Goal: Task Accomplishment & Management: Use online tool/utility

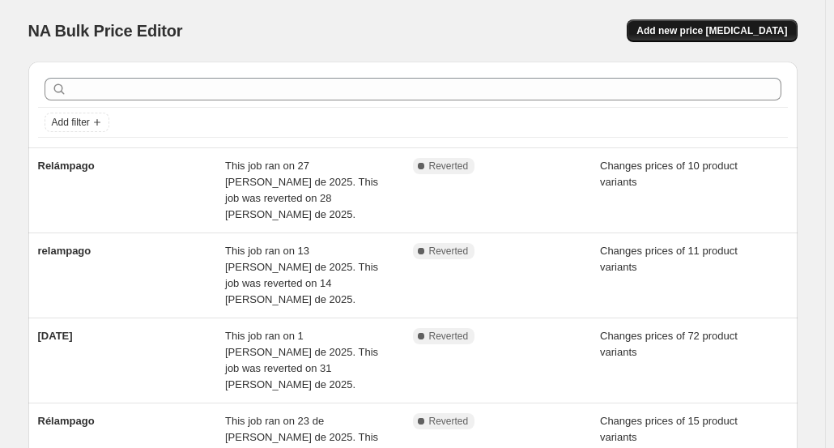
click at [721, 32] on span "Add new price [MEDICAL_DATA]" at bounding box center [712, 30] width 151 height 13
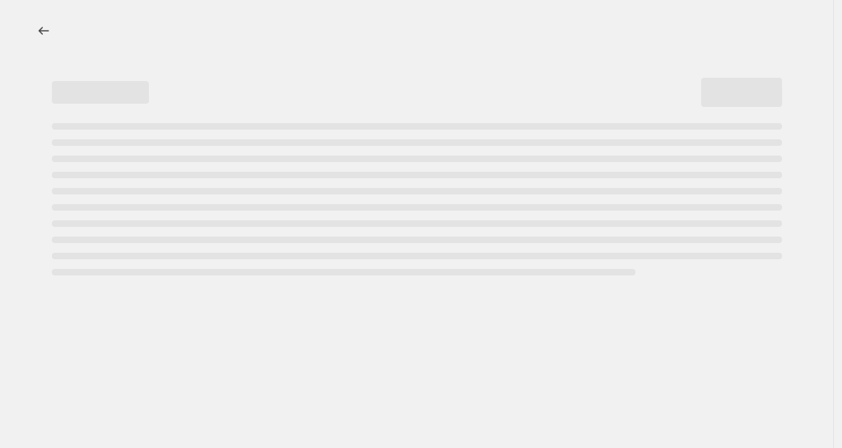
select select "percentage"
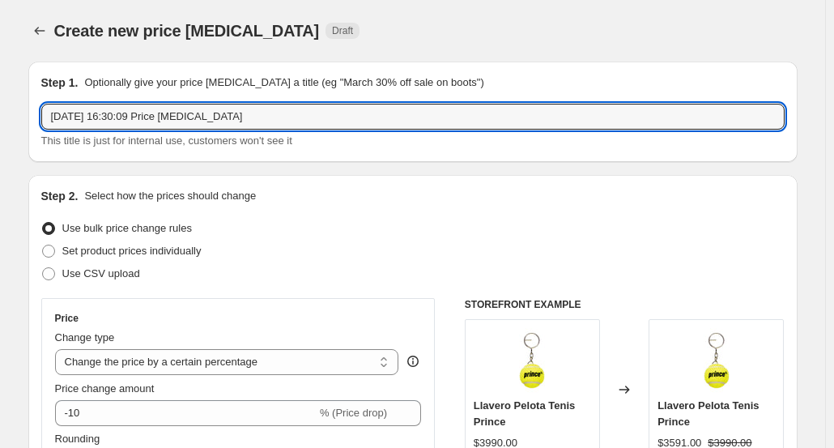
drag, startPoint x: 268, startPoint y: 121, endPoint x: 32, endPoint y: 122, distance: 236.5
click at [32, 122] on div "Step 1. Optionally give your price [MEDICAL_DATA] a title (eg "March 30% off sa…" at bounding box center [413, 112] width 770 height 100
type input "Rélampago 24 25"
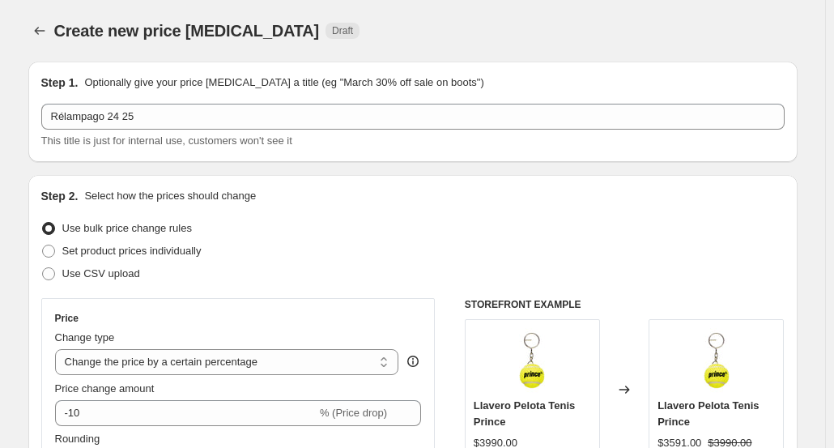
scroll to position [162, 0]
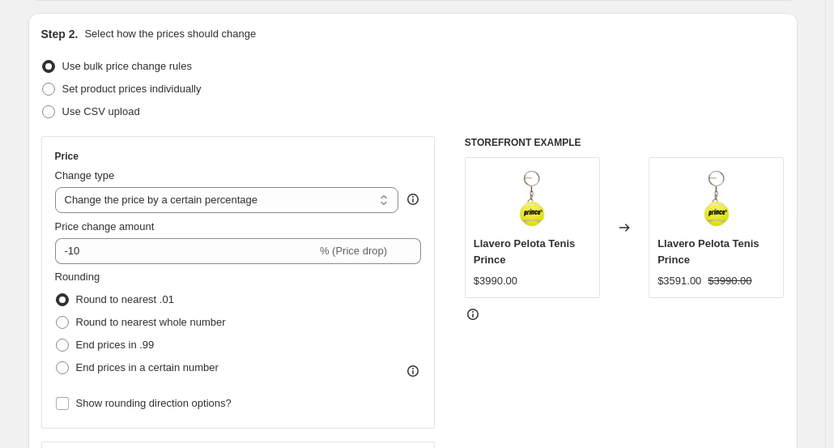
click at [326, 104] on div "Use CSV upload" at bounding box center [413, 111] width 744 height 23
click at [55, 83] on span at bounding box center [48, 89] width 13 height 13
click at [43, 83] on input "Set product prices individually" at bounding box center [42, 83] width 1 height 1
radio input "true"
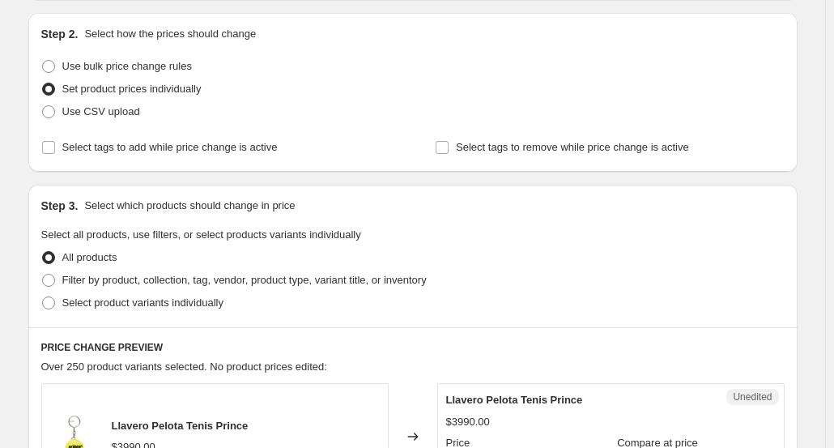
scroll to position [243, 0]
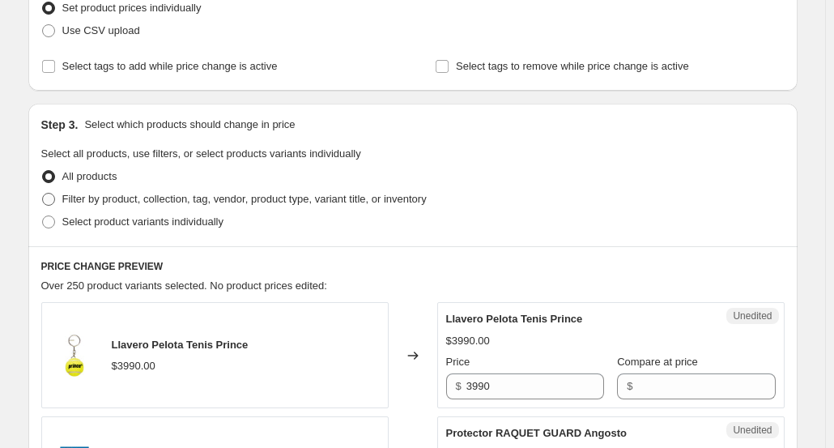
click at [131, 195] on span "Filter by product, collection, tag, vendor, product type, variant title, or inv…" at bounding box center [244, 199] width 365 height 12
click at [43, 194] on input "Filter by product, collection, tag, vendor, product type, variant title, or inv…" at bounding box center [42, 193] width 1 height 1
radio input "true"
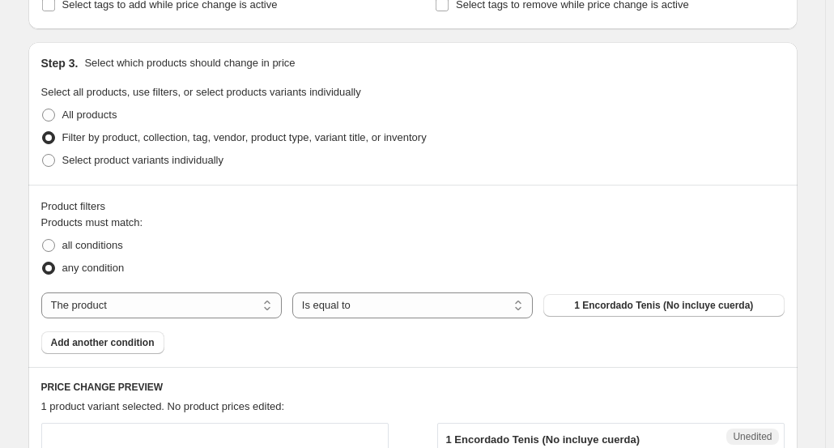
scroll to position [405, 0]
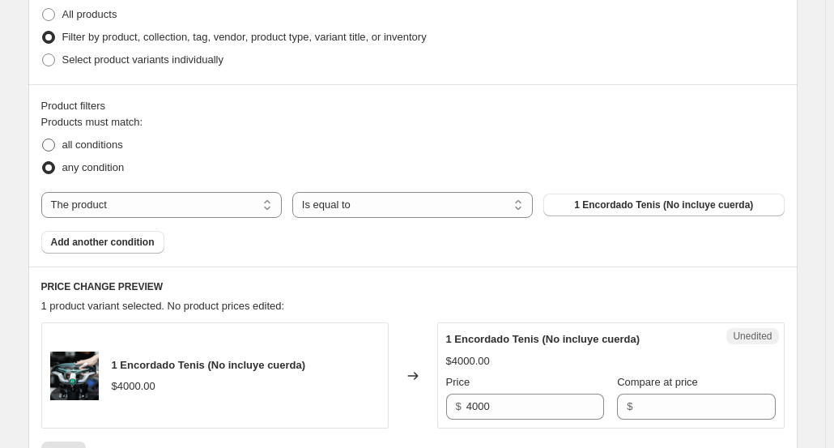
click at [95, 145] on span "all conditions" at bounding box center [92, 145] width 61 height 12
click at [43, 139] on input "all conditions" at bounding box center [42, 139] width 1 height 1
radio input "true"
click at [167, 208] on select "The product The product's collection The product's tag The product's vendor The…" at bounding box center [161, 205] width 241 height 26
select select "collection"
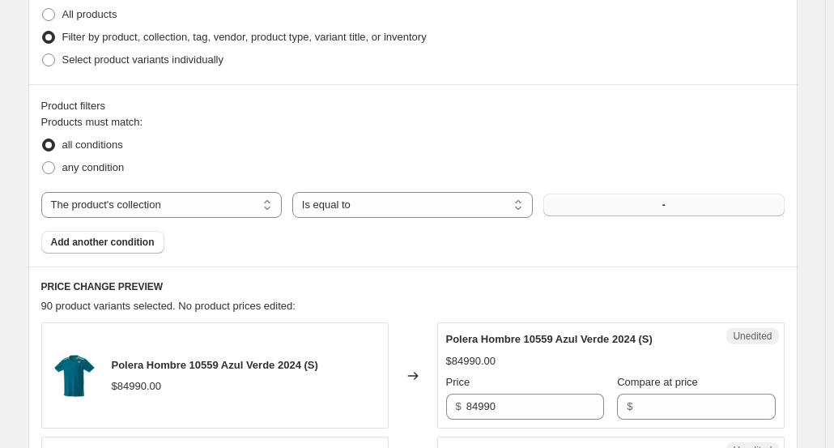
click at [646, 207] on button "-" at bounding box center [664, 205] width 241 height 23
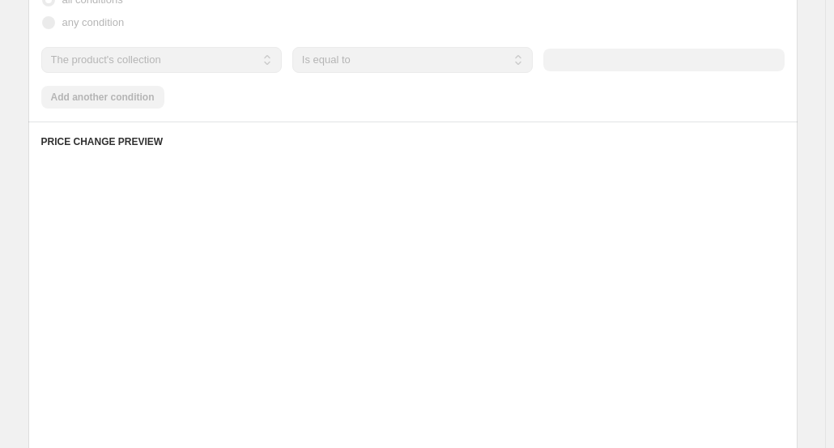
scroll to position [648, 0]
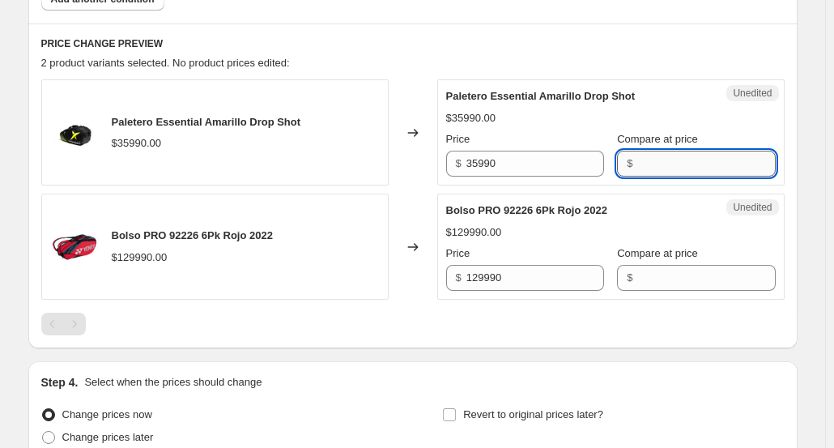
click at [653, 168] on input "Compare at price" at bounding box center [706, 164] width 138 height 26
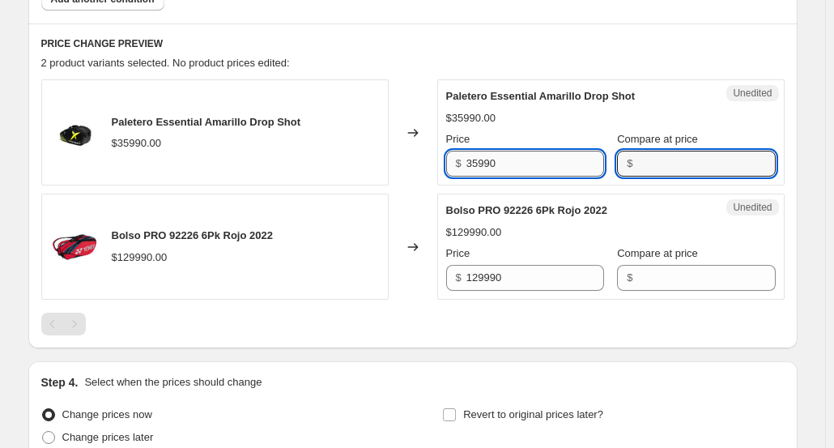
click at [488, 163] on input "35990" at bounding box center [536, 164] width 138 height 26
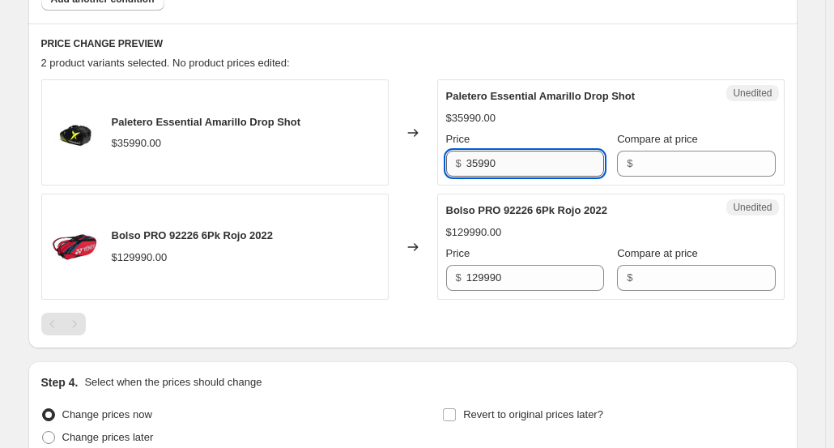
click at [488, 163] on input "35990" at bounding box center [536, 164] width 138 height 26
paste input "$21.5"
type input "35990"
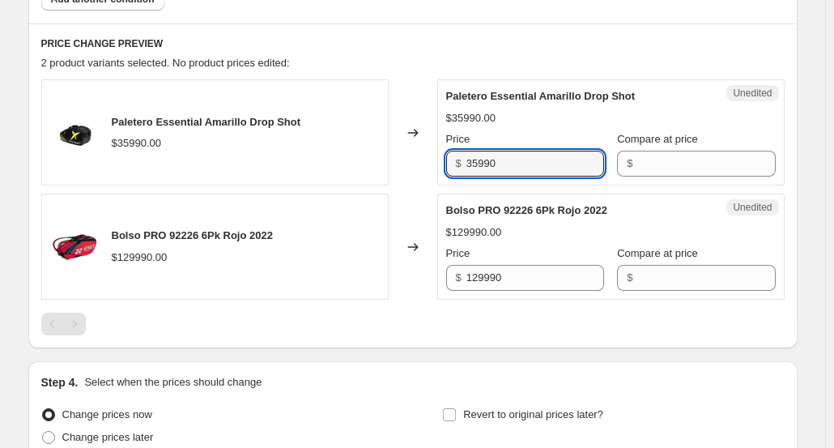
drag, startPoint x: 515, startPoint y: 162, endPoint x: 463, endPoint y: 167, distance: 52.1
click at [463, 167] on div "$ 35990" at bounding box center [525, 164] width 158 height 26
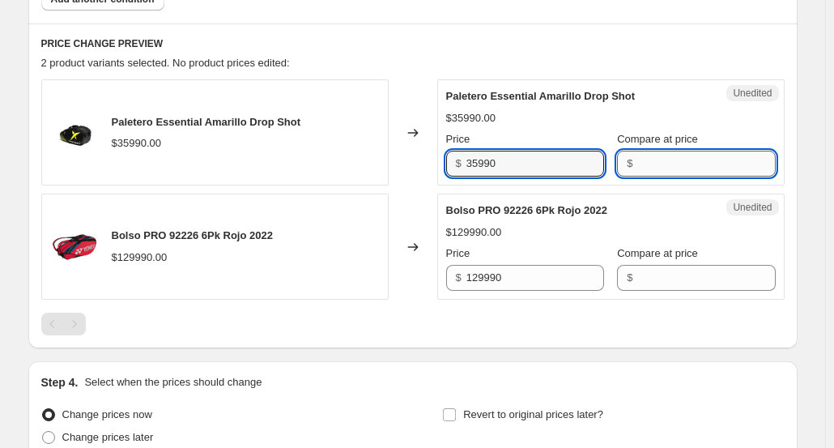
click at [650, 164] on input "Compare at price" at bounding box center [706, 164] width 138 height 26
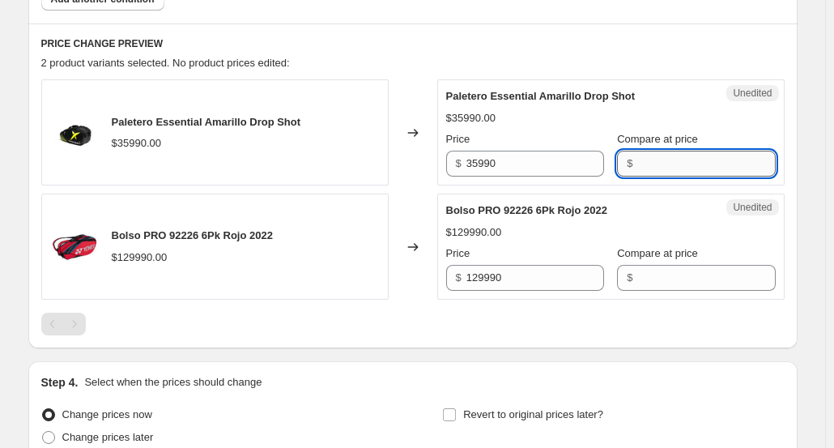
paste input "35990"
type input "35990"
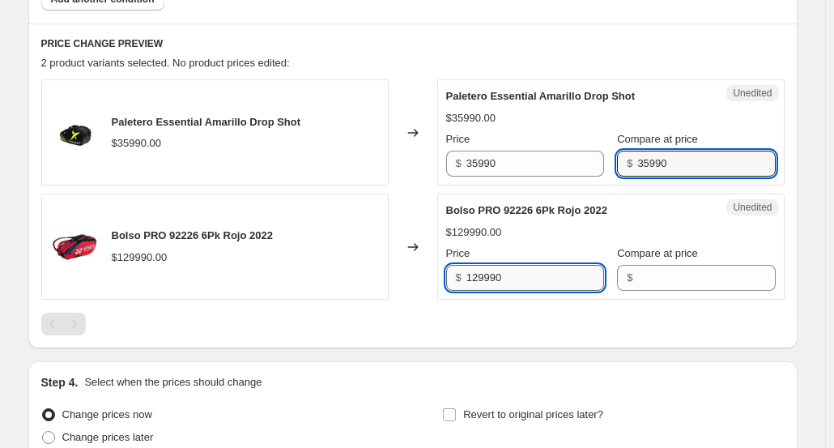
click at [488, 283] on input "129990" at bounding box center [536, 278] width 138 height 26
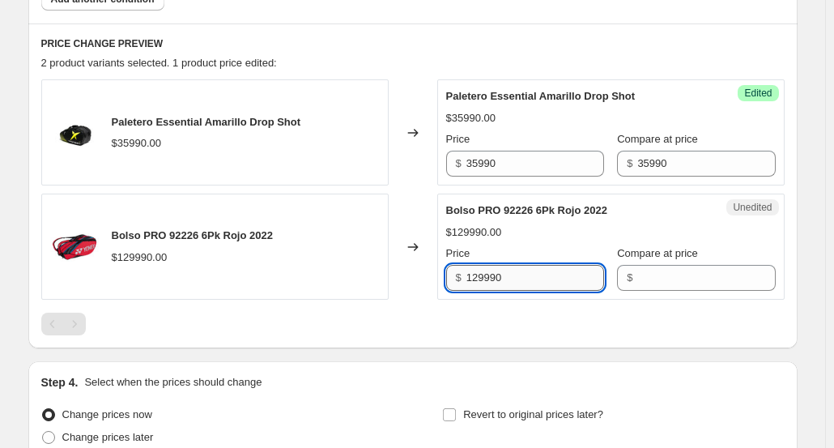
click at [488, 283] on input "129990" at bounding box center [536, 278] width 138 height 26
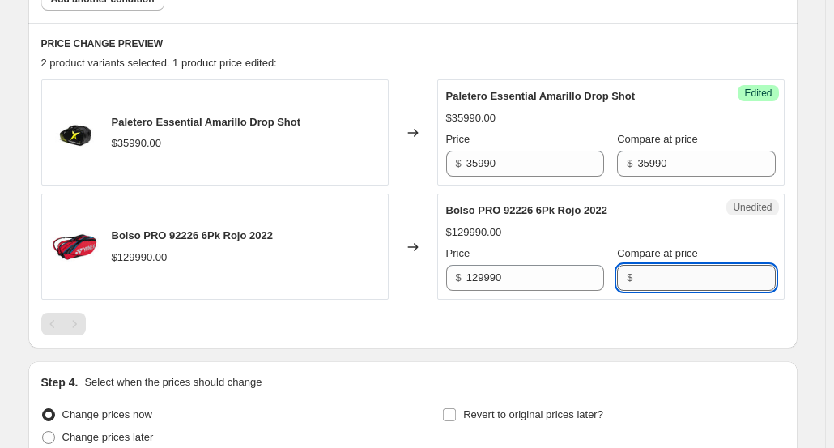
click at [638, 278] on input "Compare at price" at bounding box center [706, 278] width 138 height 26
paste input "129990"
type input "129990"
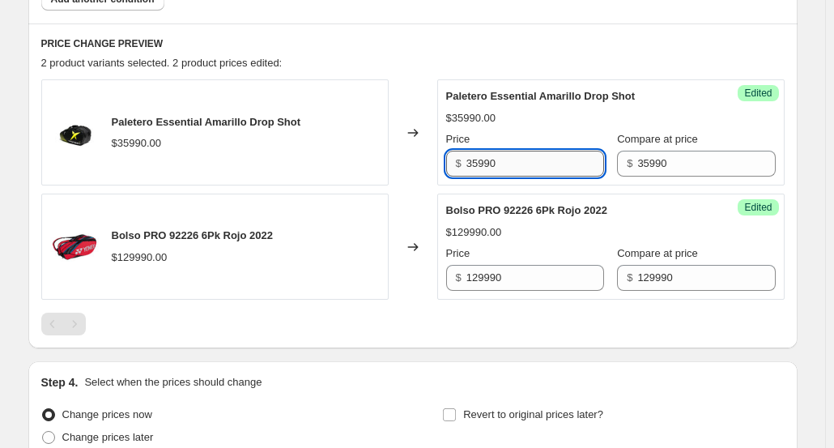
click at [494, 168] on input "35990" at bounding box center [536, 164] width 138 height 26
type input "21590"
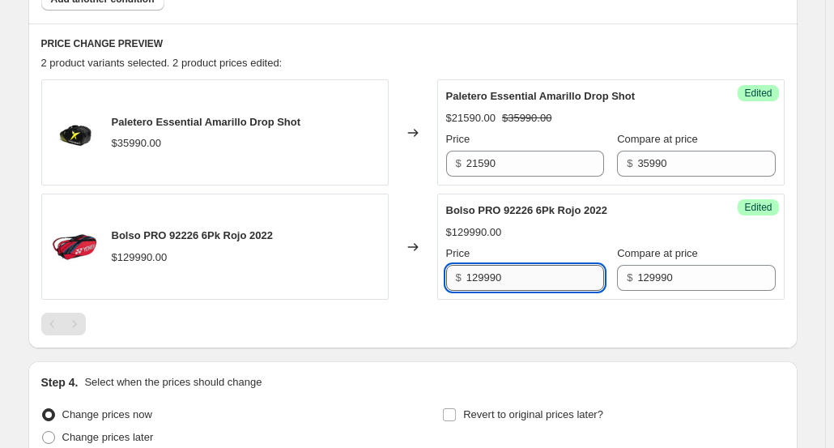
click at [491, 275] on input "129990" at bounding box center [536, 278] width 138 height 26
click at [496, 273] on input "129990" at bounding box center [536, 278] width 138 height 26
click at [497, 273] on input "129990" at bounding box center [536, 278] width 138 height 26
type input "103990"
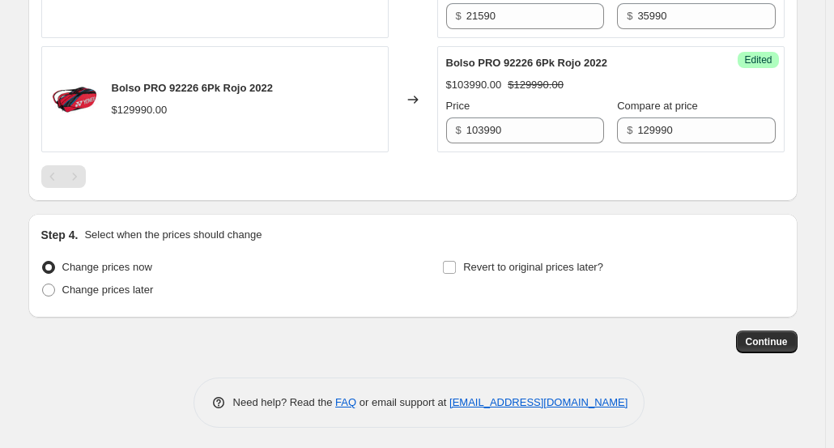
scroll to position [797, 0]
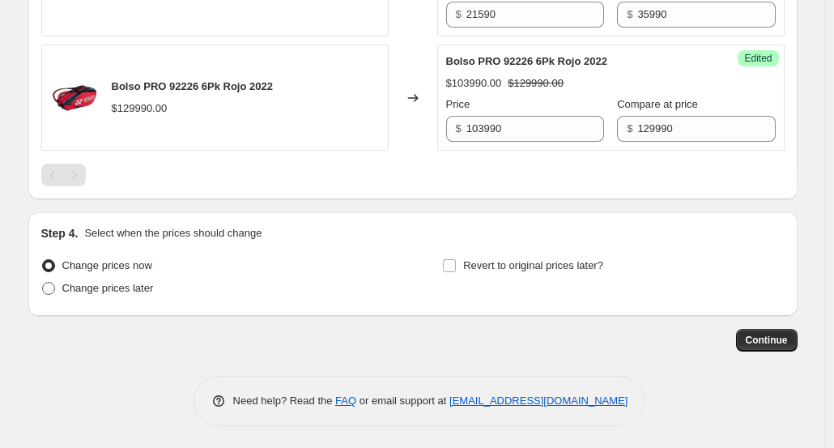
click at [91, 289] on span "Change prices later" at bounding box center [108, 288] width 92 height 12
click at [43, 283] on input "Change prices later" at bounding box center [42, 282] width 1 height 1
radio input "true"
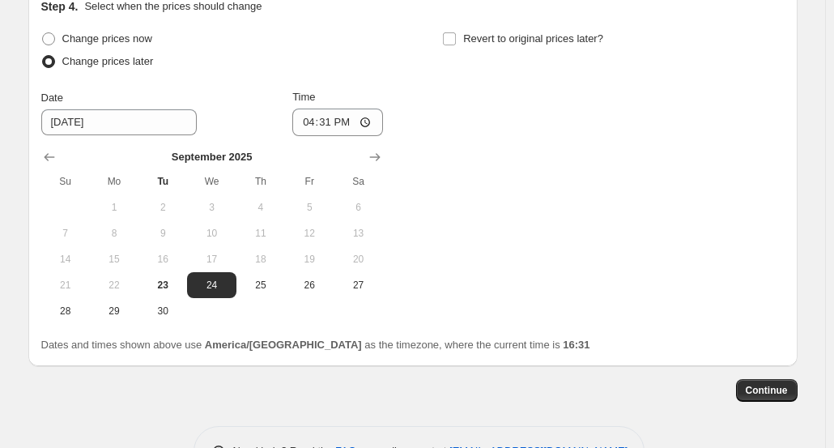
scroll to position [1074, 0]
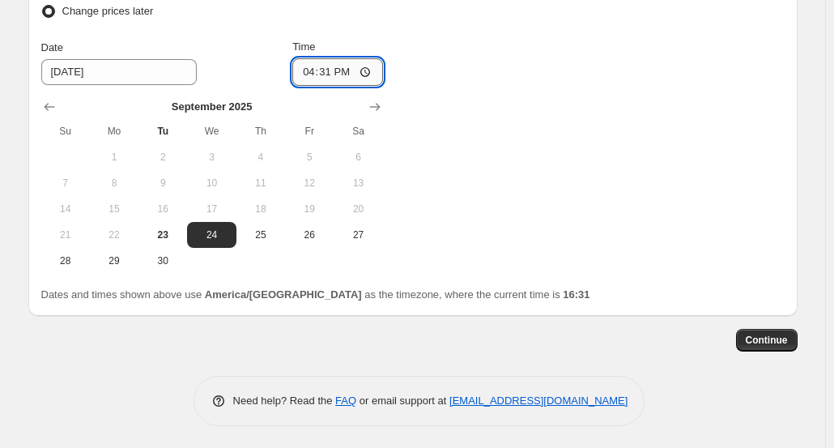
click at [330, 72] on input "16:31" at bounding box center [337, 72] width 91 height 28
type input "00:01"
click at [640, 174] on div "Change prices now Change prices later Date [DATE] Time 00:[DATE] Mo Tu We Th Fr…" at bounding box center [413, 125] width 744 height 296
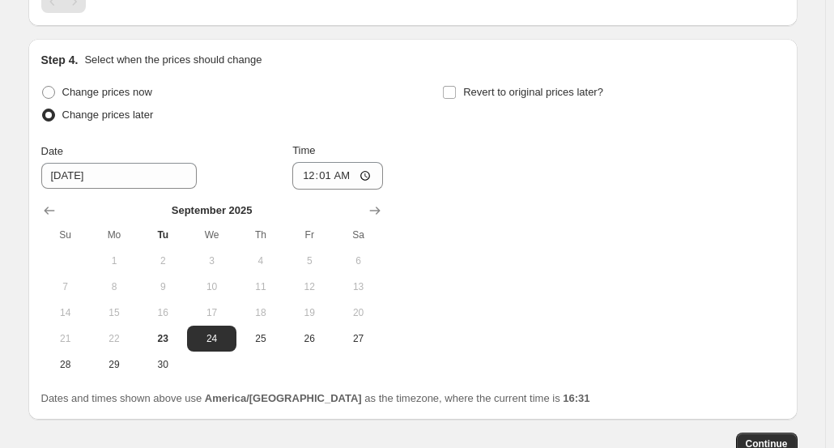
scroll to position [912, 0]
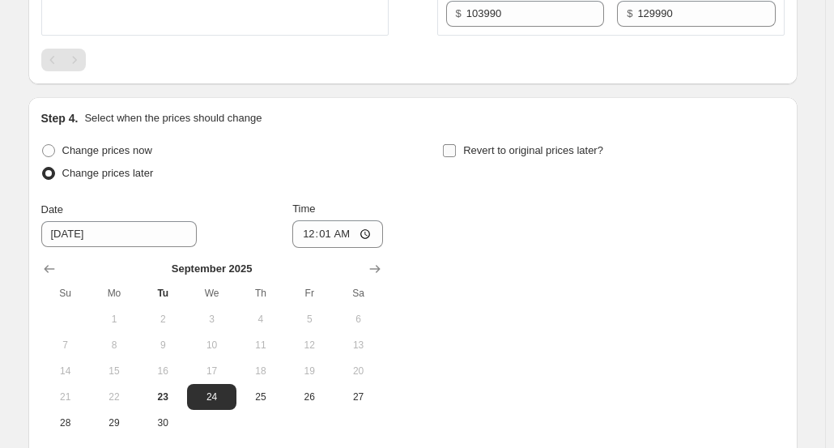
click at [454, 147] on input "Revert to original prices later?" at bounding box center [449, 150] width 13 height 13
checkbox input "true"
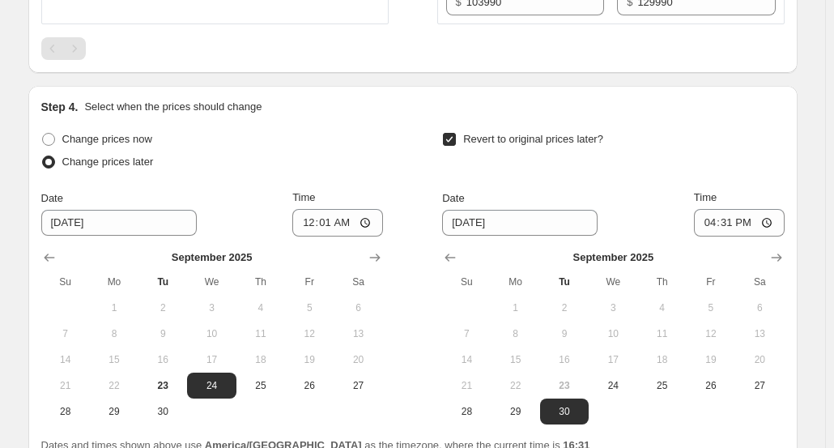
scroll to position [1074, 0]
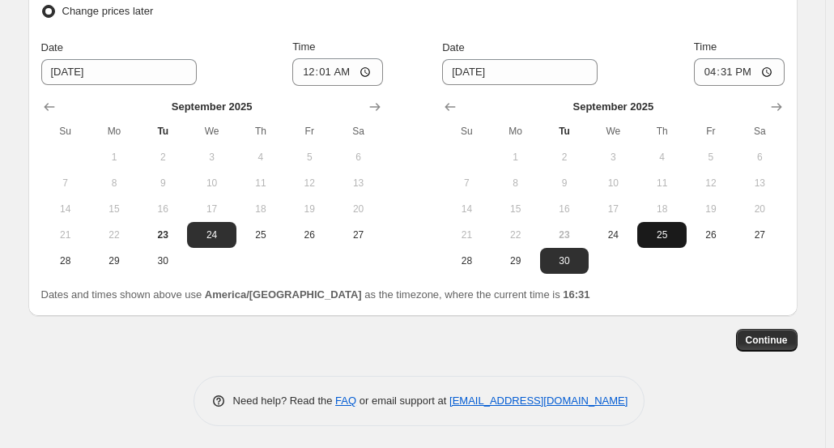
click at [678, 235] on span "25" at bounding box center [662, 234] width 36 height 13
type input "[DATE]"
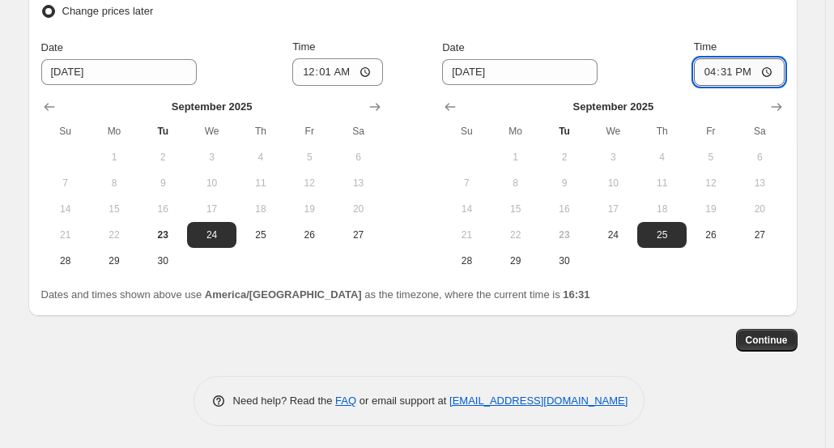
click at [734, 73] on input "16:31" at bounding box center [739, 72] width 91 height 28
type input "23:59"
click at [786, 337] on span "Continue" at bounding box center [767, 340] width 42 height 13
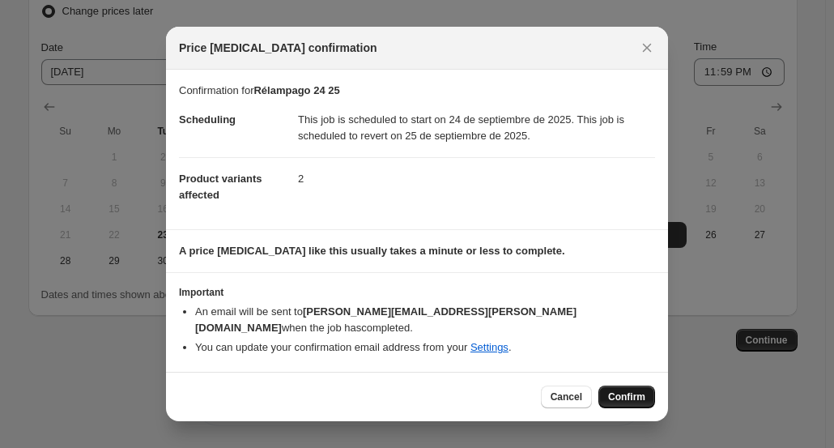
click at [635, 390] on span "Confirm" at bounding box center [626, 396] width 37 height 13
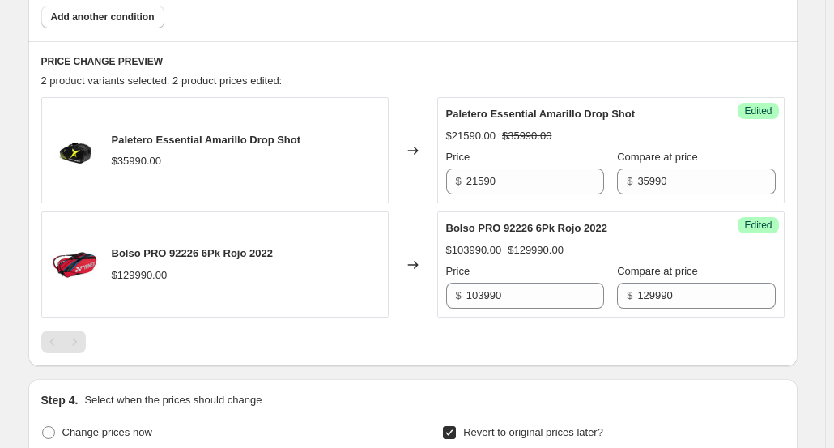
scroll to position [1134, 0]
